Goal: Task Accomplishment & Management: Manage account settings

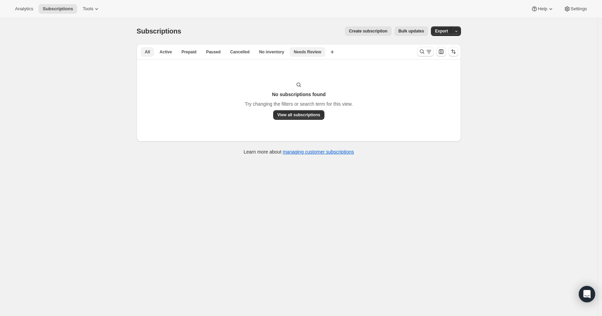
click at [314, 52] on span "Needs Review" at bounding box center [308, 51] width 28 height 5
click at [276, 51] on span "No inventory" at bounding box center [271, 51] width 25 height 5
click at [149, 52] on span "All" at bounding box center [147, 51] width 5 height 5
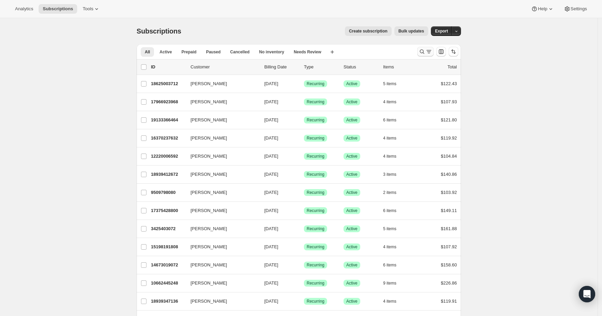
click at [422, 51] on icon "Search and filter results" at bounding box center [422, 52] width 4 height 4
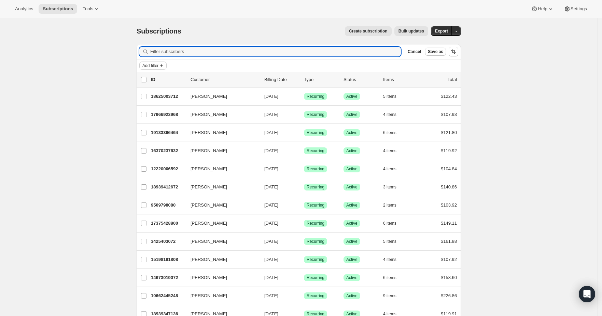
click at [145, 65] on span "Add filter" at bounding box center [150, 65] width 16 height 5
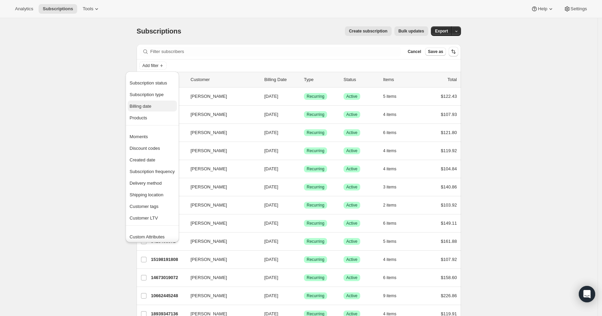
click at [164, 110] on button "Billing date" at bounding box center [152, 105] width 49 height 11
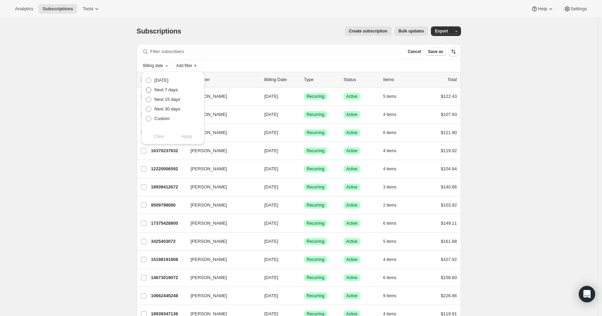
click at [172, 90] on span "Next 7 days" at bounding box center [166, 89] width 24 height 5
click at [146, 87] on input "Next 7 days" at bounding box center [146, 87] width 0 height 0
radio input "true"
click at [184, 138] on span "Apply" at bounding box center [186, 136] width 11 height 7
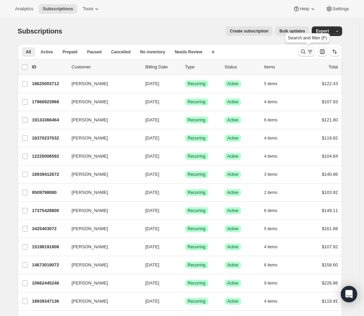
click at [304, 51] on icon "Search and filter results" at bounding box center [303, 51] width 7 height 7
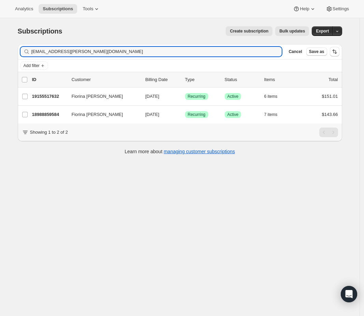
type input "[EMAIL_ADDRESS][PERSON_NAME][DOMAIN_NAME]"
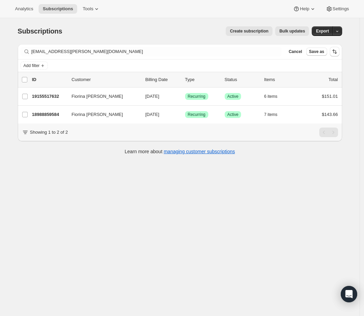
click at [95, 189] on div "Subscriptions. This page is ready Subscriptions Create subscription Bulk update…" at bounding box center [180, 176] width 360 height 316
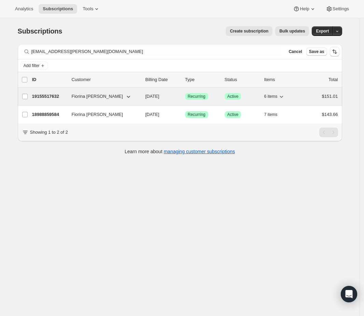
click at [61, 96] on p "19155517632" at bounding box center [49, 96] width 34 height 7
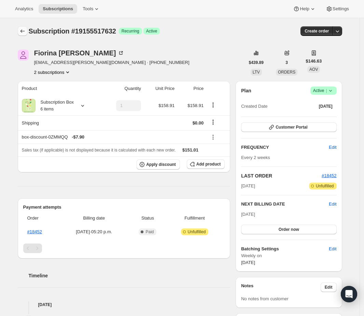
click at [24, 29] on icon "Subscriptions" at bounding box center [22, 31] width 7 height 7
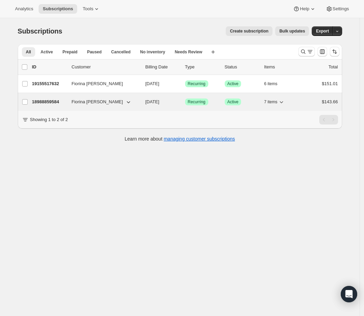
click at [52, 101] on p "18988859584" at bounding box center [49, 101] width 34 height 7
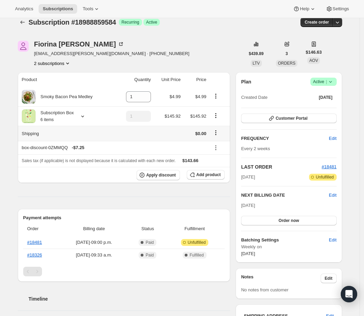
scroll to position [9, 0]
click at [50, 45] on div "Fiorina [PERSON_NAME]" at bounding box center [79, 43] width 90 height 7
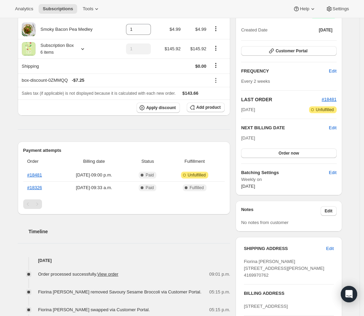
scroll to position [80, 0]
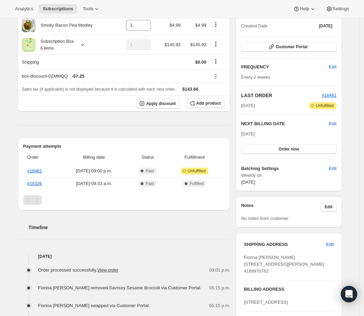
click at [253, 261] on span "Fiorina [PERSON_NAME] [STREET_ADDRESS][PERSON_NAME] 4169970762" at bounding box center [284, 263] width 81 height 19
click at [254, 257] on span "Fiorina [PERSON_NAME] [STREET_ADDRESS][PERSON_NAME] 4169970762" at bounding box center [284, 263] width 81 height 19
copy span "Fiorina"
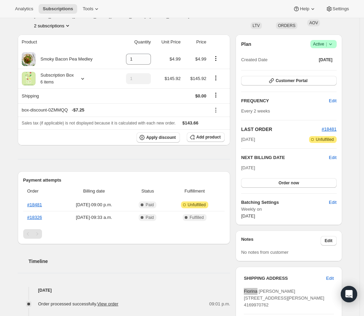
scroll to position [0, 0]
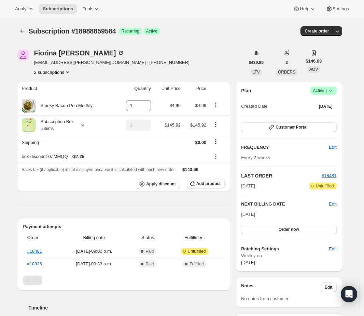
click at [53, 65] on span "[EMAIL_ADDRESS][PERSON_NAME][DOMAIN_NAME] · [PHONE_NUMBER]" at bounding box center [111, 62] width 155 height 7
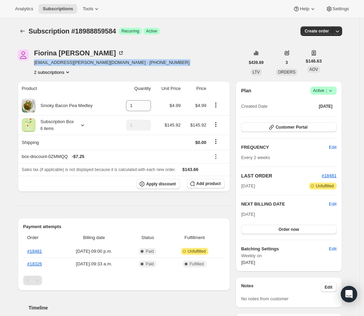
click at [53, 65] on span "[EMAIL_ADDRESS][PERSON_NAME][DOMAIN_NAME] · [PHONE_NUMBER]" at bounding box center [111, 62] width 155 height 7
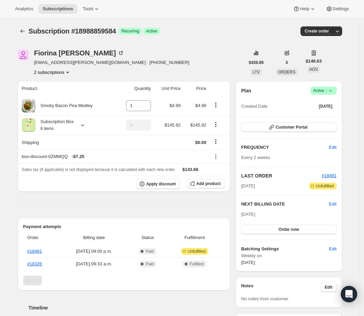
drag, startPoint x: 36, startPoint y: 65, endPoint x: 56, endPoint y: 65, distance: 20.8
click at [36, 65] on span "[EMAIL_ADDRESS][PERSON_NAME][DOMAIN_NAME] · [PHONE_NUMBER]" at bounding box center [111, 62] width 155 height 7
click at [95, 64] on span "[EMAIL_ADDRESS][PERSON_NAME][DOMAIN_NAME] · [PHONE_NUMBER]" at bounding box center [111, 62] width 155 height 7
click at [94, 64] on span "[EMAIL_ADDRESS][PERSON_NAME][DOMAIN_NAME] · [PHONE_NUMBER]" at bounding box center [111, 62] width 155 height 7
drag, startPoint x: 95, startPoint y: 64, endPoint x: 36, endPoint y: 62, distance: 59.4
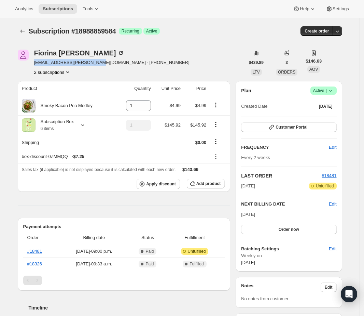
click at [36, 62] on div "Fiorina [PERSON_NAME] [EMAIL_ADDRESS][PERSON_NAME][DOMAIN_NAME] · [PHONE_NUMBER…" at bounding box center [131, 63] width 227 height 26
copy span "[EMAIL_ADDRESS][PERSON_NAME][DOMAIN_NAME]"
click at [334, 91] on icon at bounding box center [330, 90] width 7 height 7
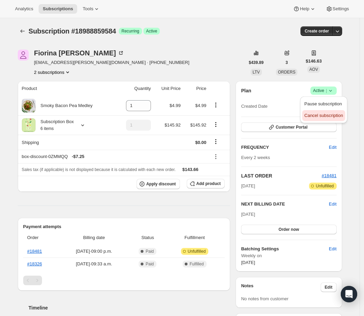
click at [327, 114] on span "Cancel subscription" at bounding box center [323, 115] width 39 height 5
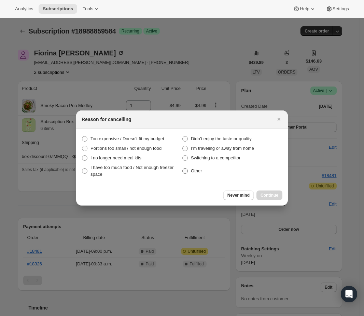
click at [188, 169] on span ":rgj:" at bounding box center [185, 171] width 6 height 6
click at [183, 168] on input "Other" at bounding box center [182, 168] width 0 height 0
radio input "true"
click at [274, 194] on span "Continue" at bounding box center [270, 194] width 18 height 5
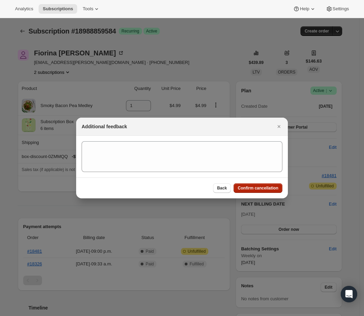
click at [266, 187] on span "Confirm cancellation" at bounding box center [258, 187] width 41 height 5
